Goal: Navigation & Orientation: Go to known website

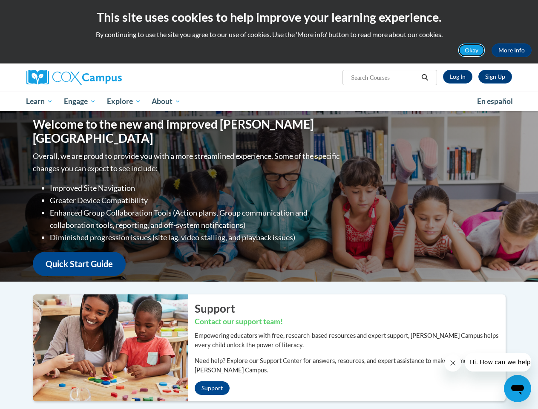
click at [472, 50] on button "Okay" at bounding box center [471, 50] width 27 height 14
click at [425, 111] on div "Welcome to the new and improved [PERSON_NAME] Campus Overall, we are proud to p…" at bounding box center [269, 196] width 498 height 170
click at [80, 150] on p "Overall, we are proud to provide you with a more streamlined experience. Some o…" at bounding box center [187, 162] width 309 height 25
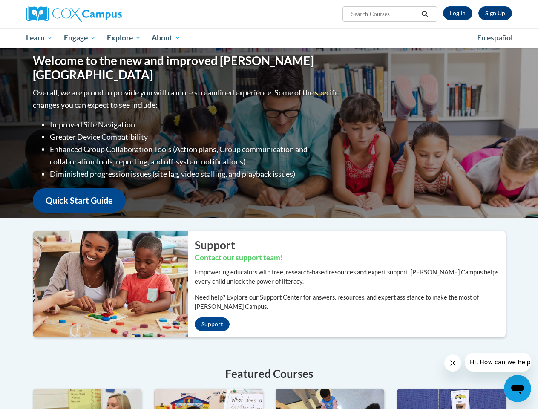
click at [124, 101] on p "Overall, we are proud to provide you with a more streamlined experience. Some o…" at bounding box center [187, 98] width 309 height 25
click at [452, 363] on icon "Close message from company" at bounding box center [452, 363] width 4 height 4
click at [497, 362] on span "Hi. How can we help?" at bounding box center [501, 362] width 64 height 7
click at [517, 388] on icon "Open messaging window" at bounding box center [517, 390] width 13 height 10
